Goal: Task Accomplishment & Management: Manage account settings

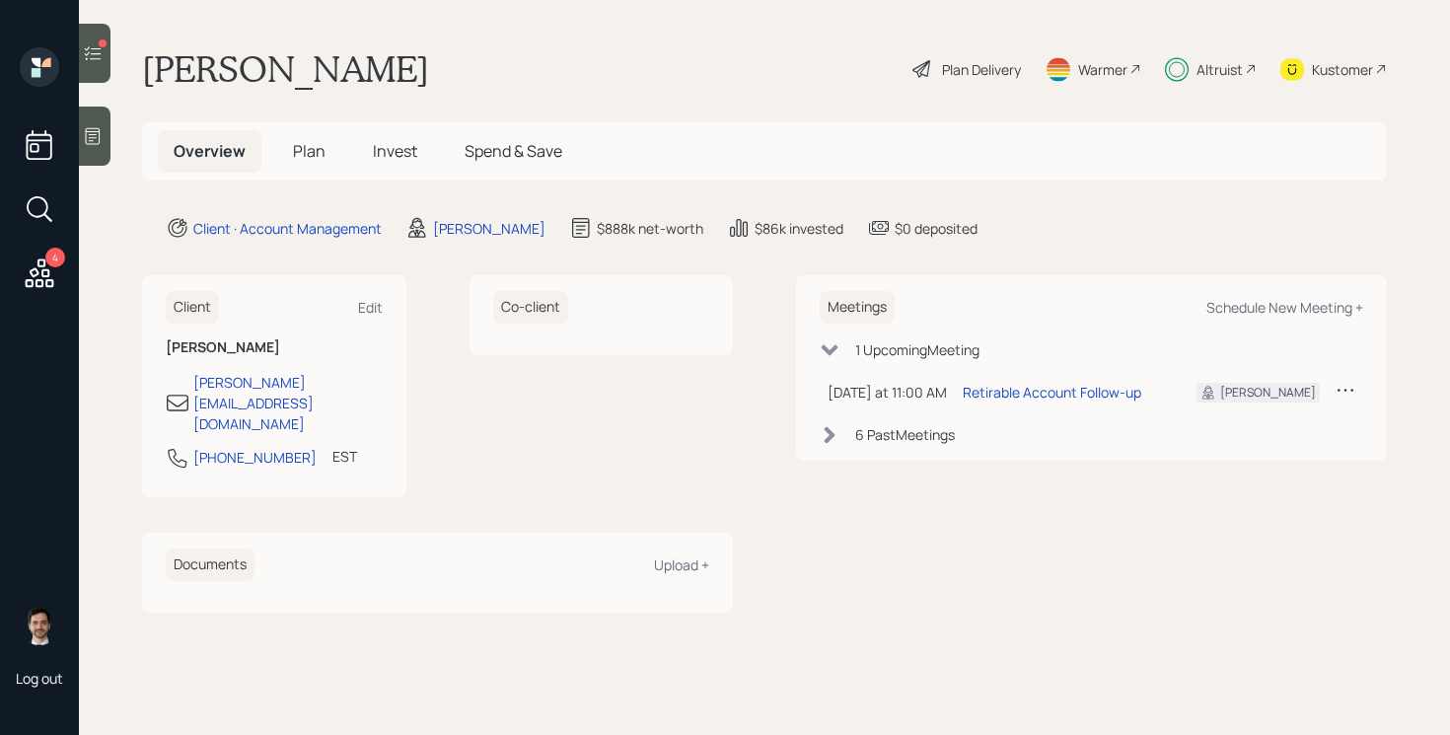
click at [307, 153] on span "Plan" at bounding box center [309, 151] width 33 height 22
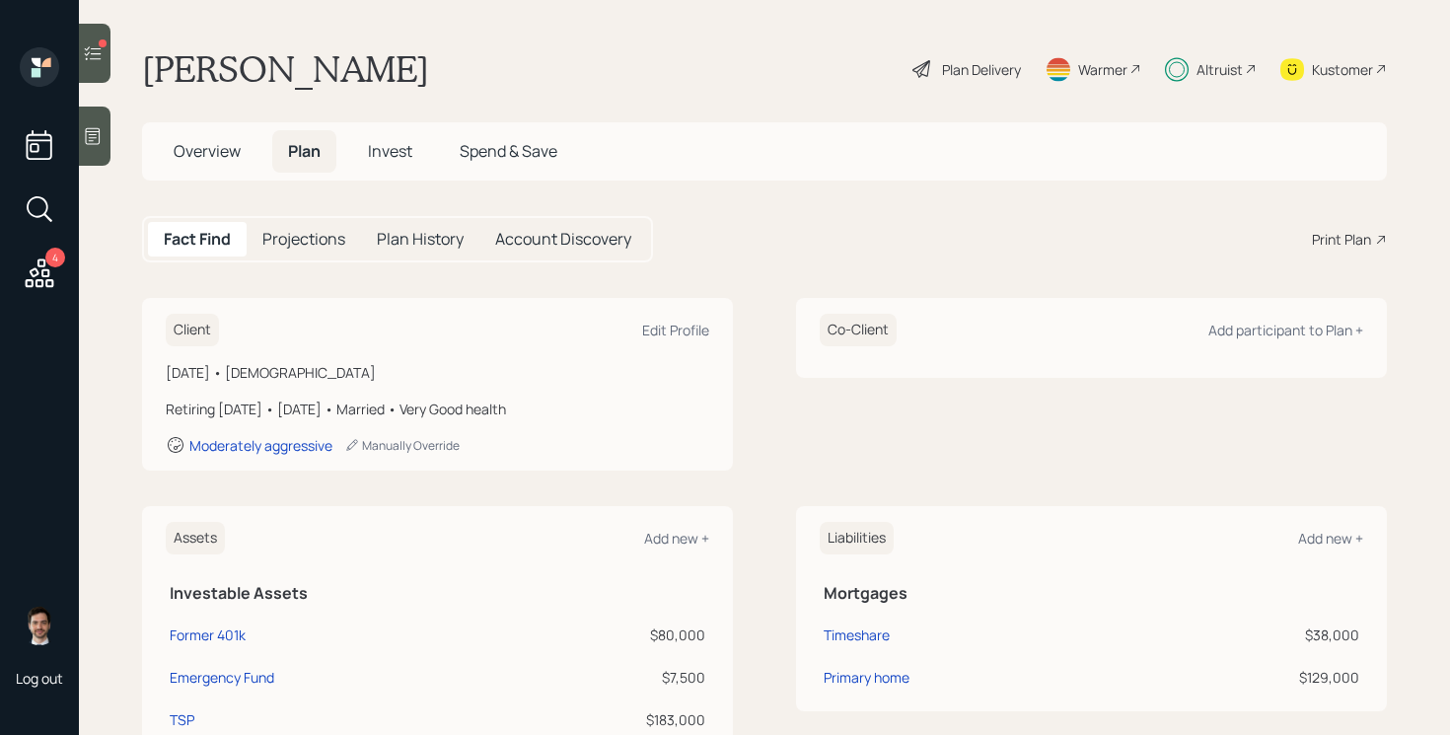
click at [101, 58] on icon at bounding box center [93, 53] width 17 height 14
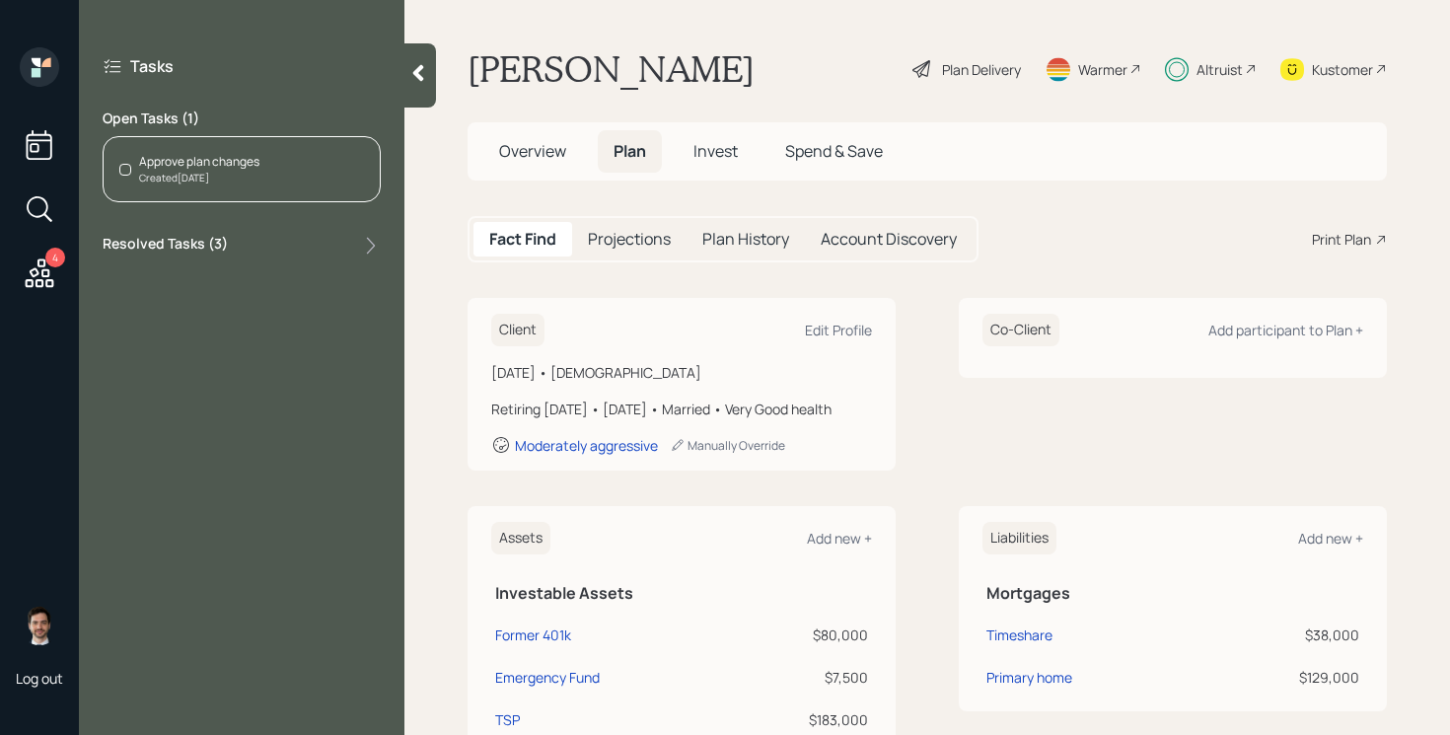
click at [228, 158] on div "Approve plan changes" at bounding box center [199, 162] width 120 height 18
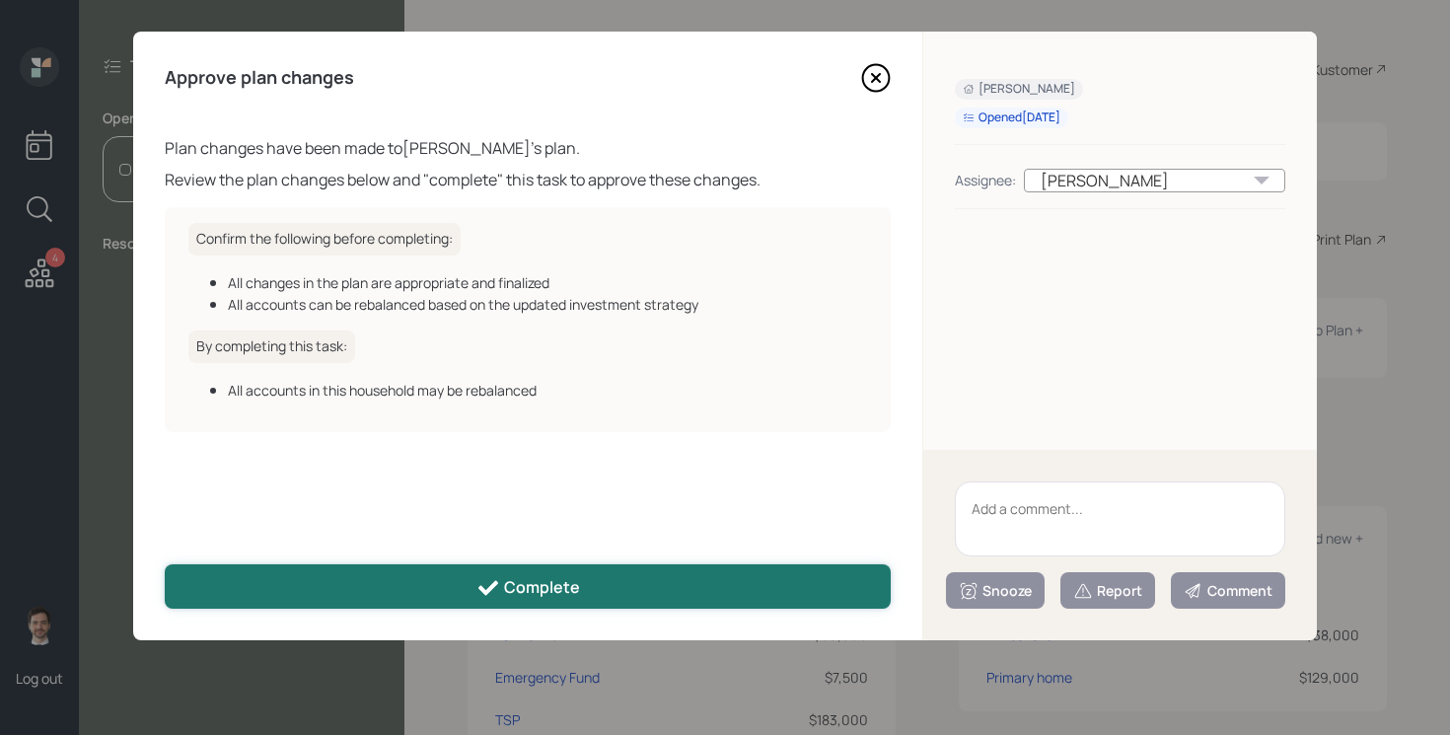
click at [527, 594] on div "Complete" at bounding box center [529, 588] width 104 height 24
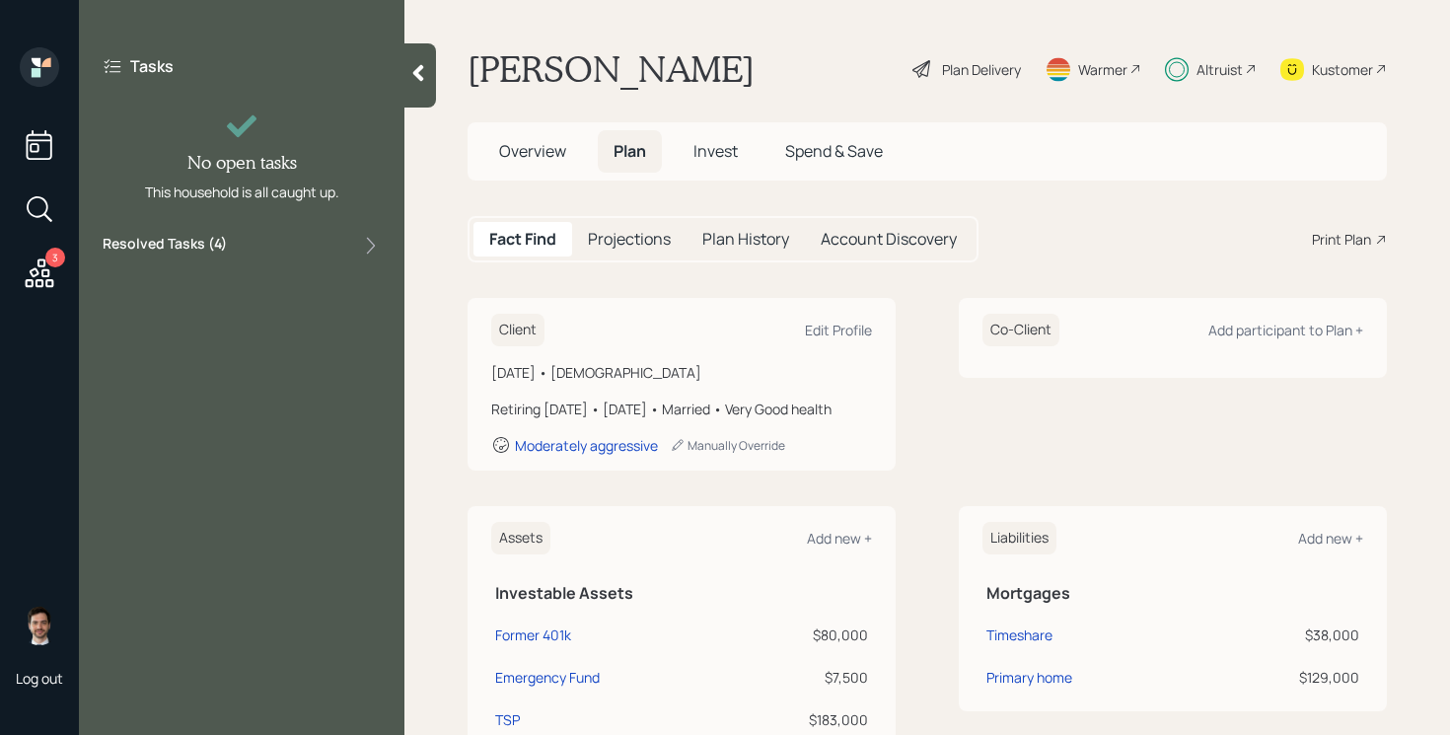
click at [410, 82] on icon at bounding box center [418, 73] width 20 height 20
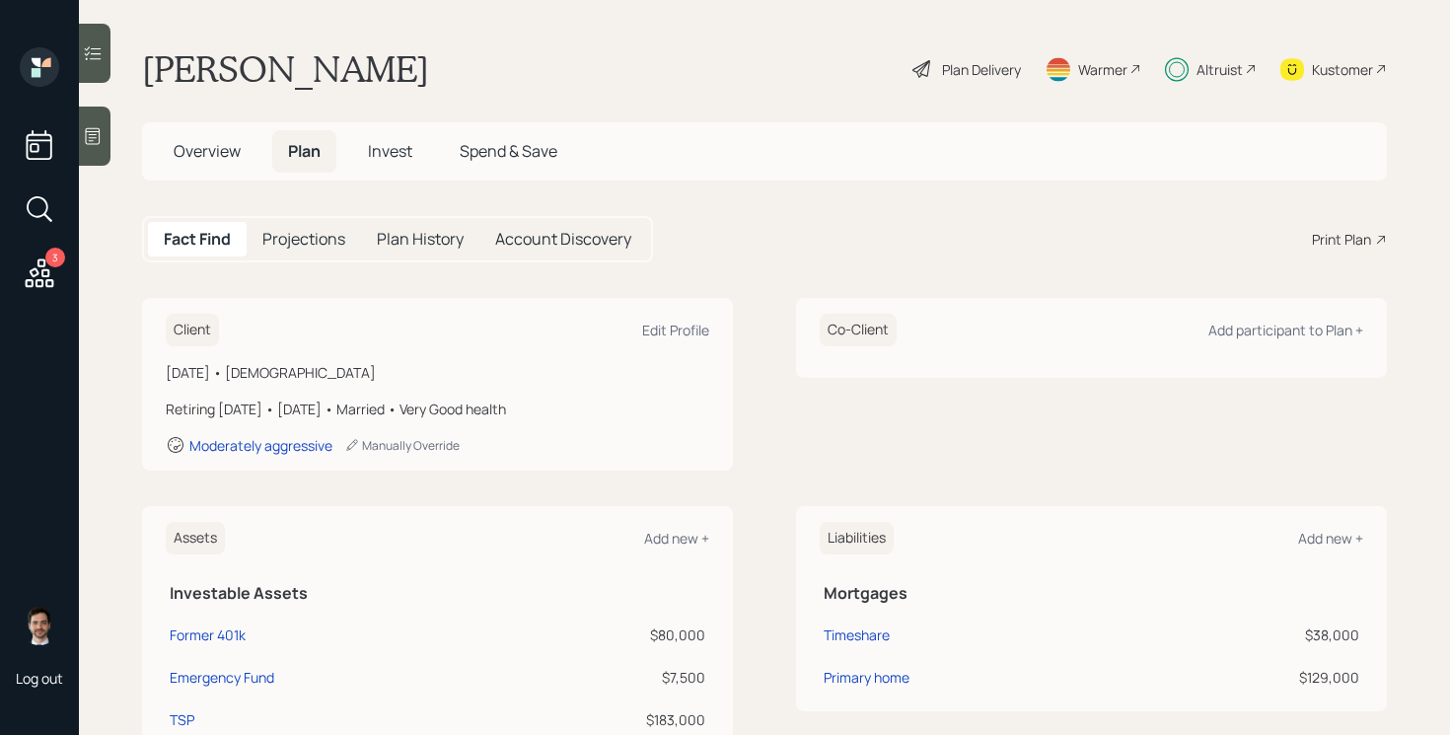
click at [375, 156] on span "Invest" at bounding box center [390, 151] width 44 height 22
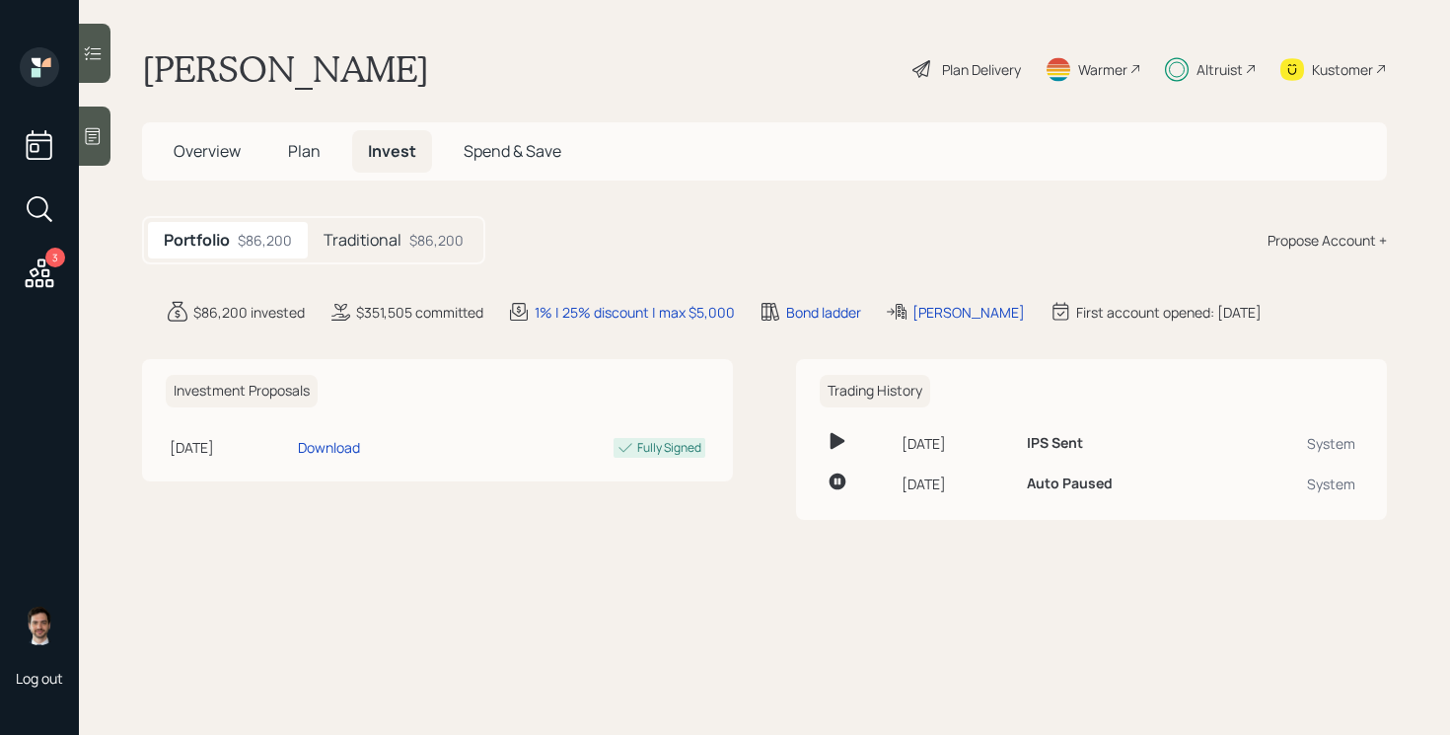
click at [373, 252] on div "Traditional $86,200" at bounding box center [394, 240] width 172 height 37
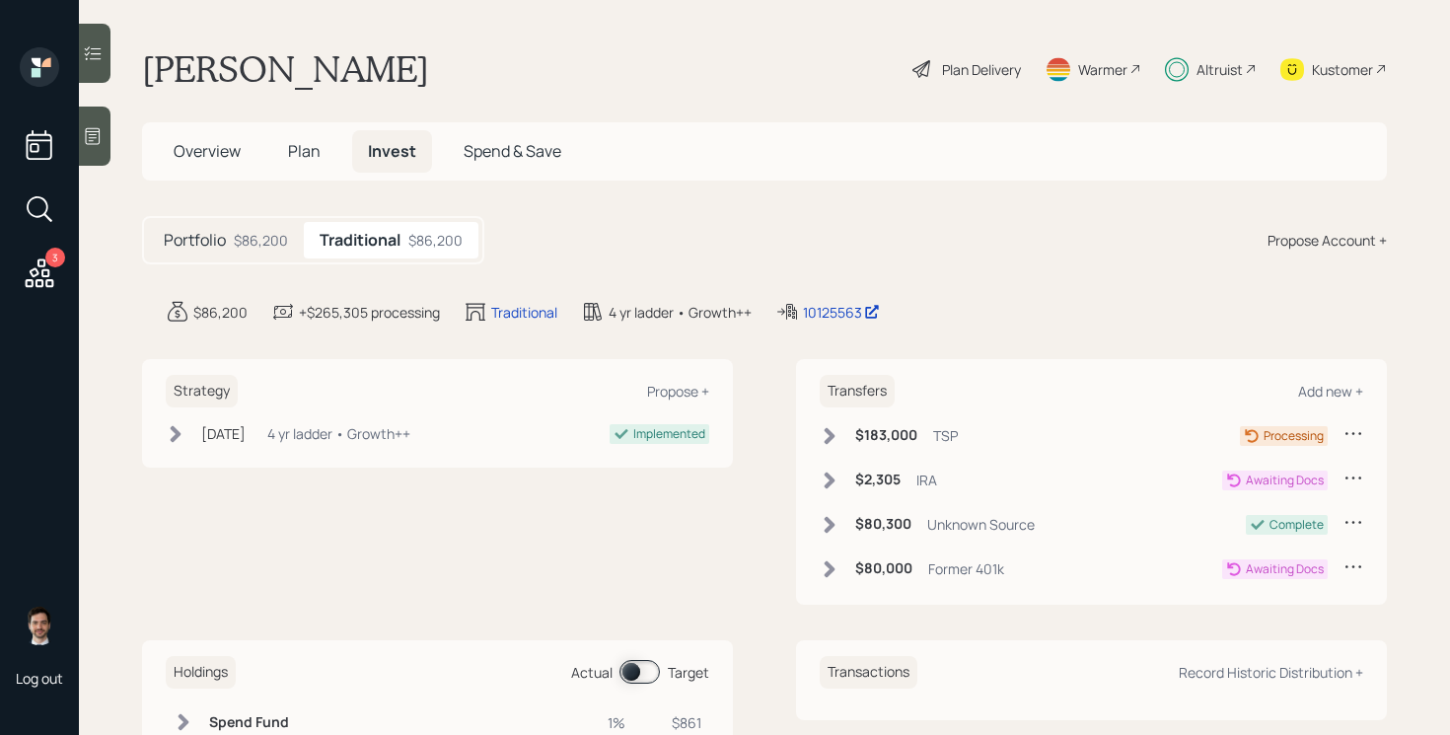
click at [833, 485] on icon at bounding box center [830, 481] width 20 height 20
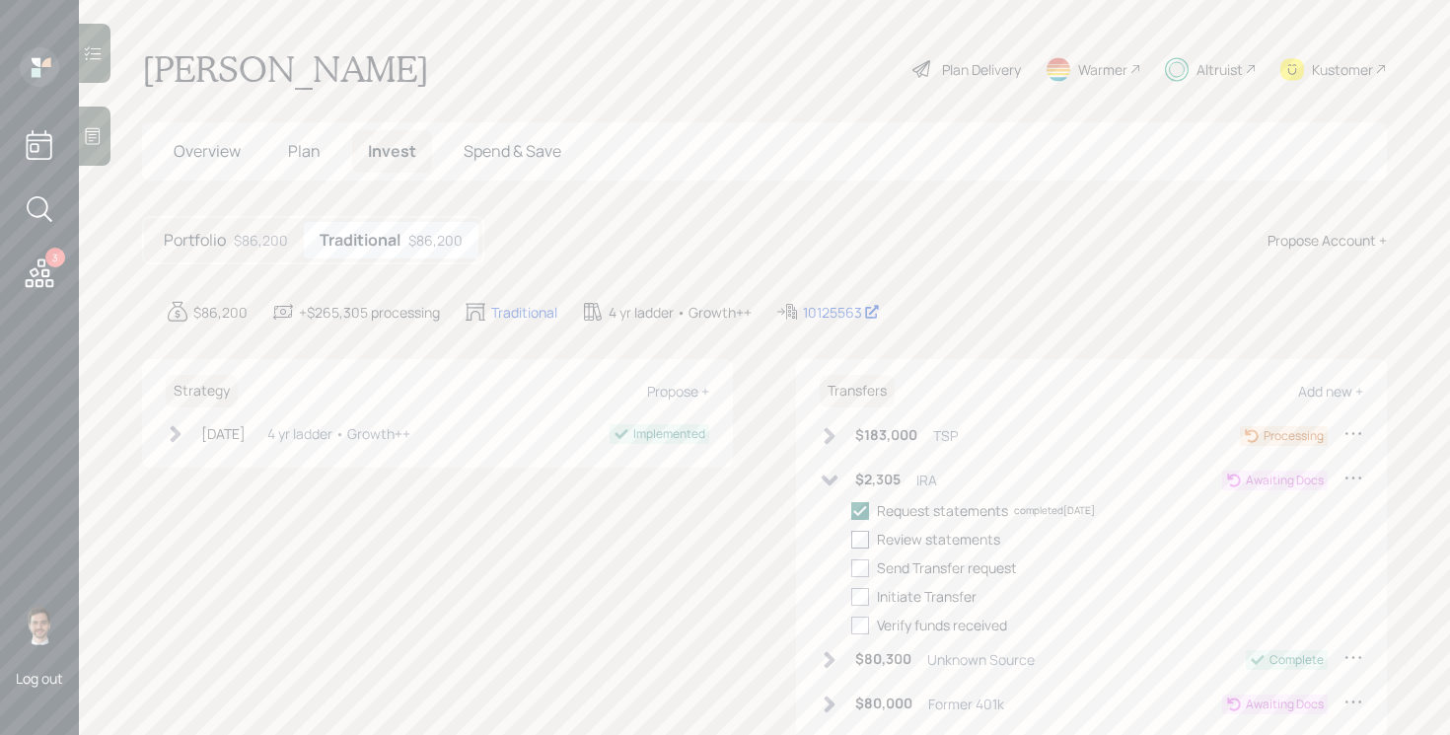
click at [867, 540] on div at bounding box center [860, 540] width 18 height 18
click at [851, 540] on input "checkbox" at bounding box center [850, 539] width 1 height 1
checkbox input "true"
click at [866, 574] on div at bounding box center [860, 568] width 18 height 18
click at [851, 568] on input "checkbox" at bounding box center [850, 567] width 1 height 1
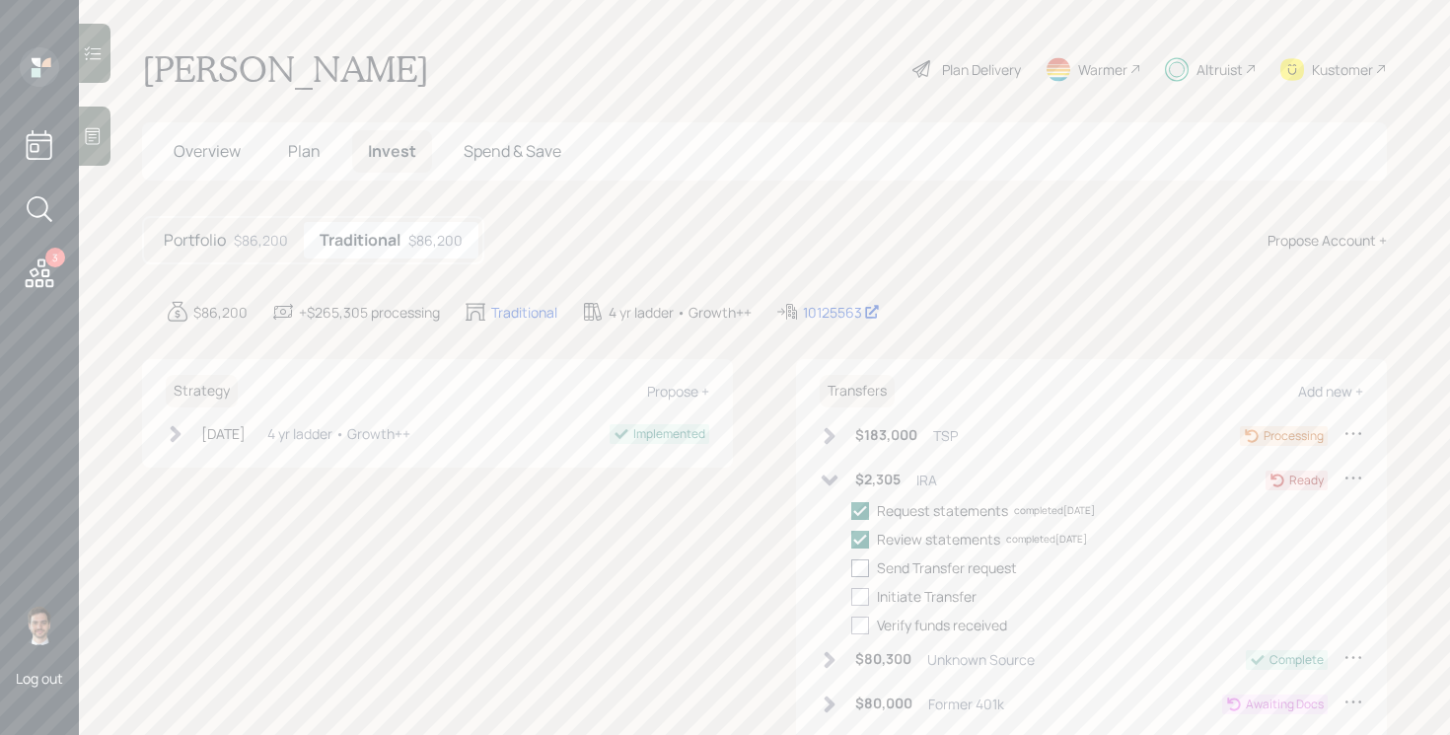
checkbox input "true"
click at [862, 595] on div at bounding box center [860, 597] width 18 height 18
click at [851, 596] on input "checkbox" at bounding box center [850, 596] width 1 height 1
checkbox input "true"
click at [833, 475] on icon at bounding box center [830, 481] width 20 height 20
